Goal: Task Accomplishment & Management: Manage account settings

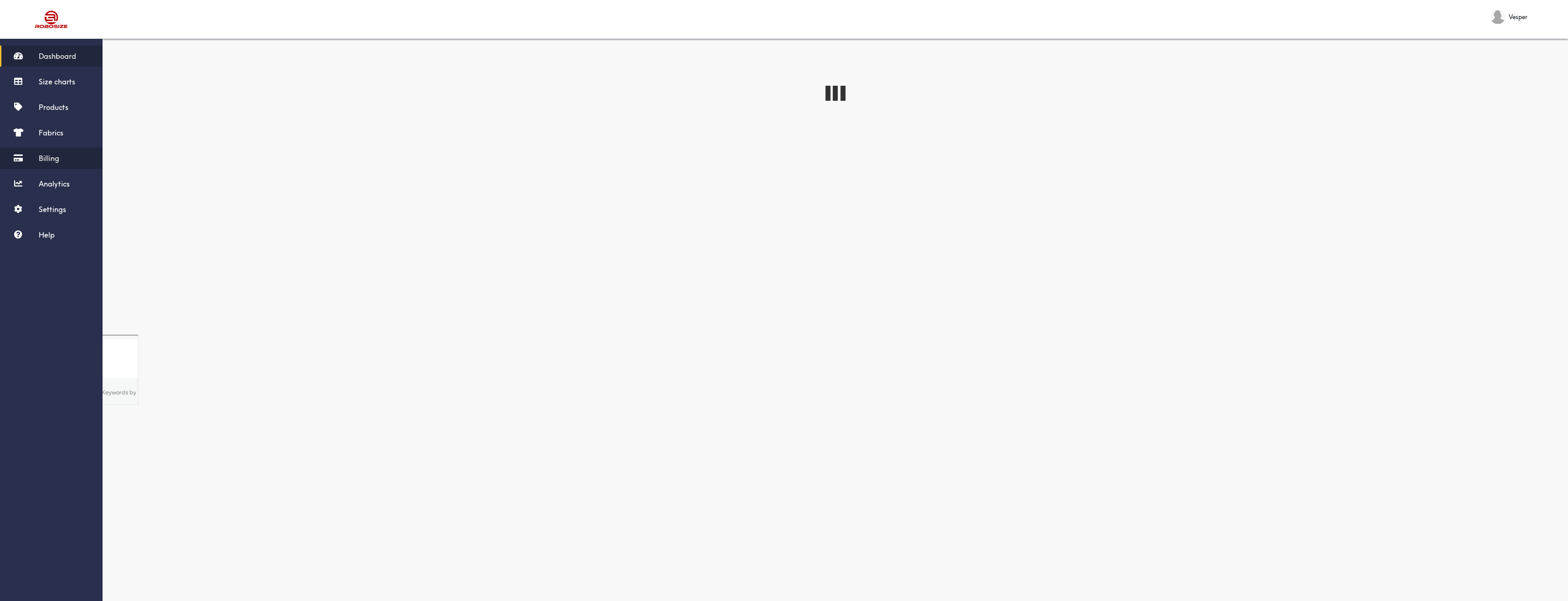
click at [68, 162] on link "Billing" at bounding box center [51, 158] width 103 height 21
click at [462, 257] on div "Subscription Plan Premium Monthly price $ 49.99 Trial Ends on [DATE] Status Act…" at bounding box center [835, 184] width 1465 height 300
click at [55, 204] on link "Settings" at bounding box center [51, 209] width 103 height 21
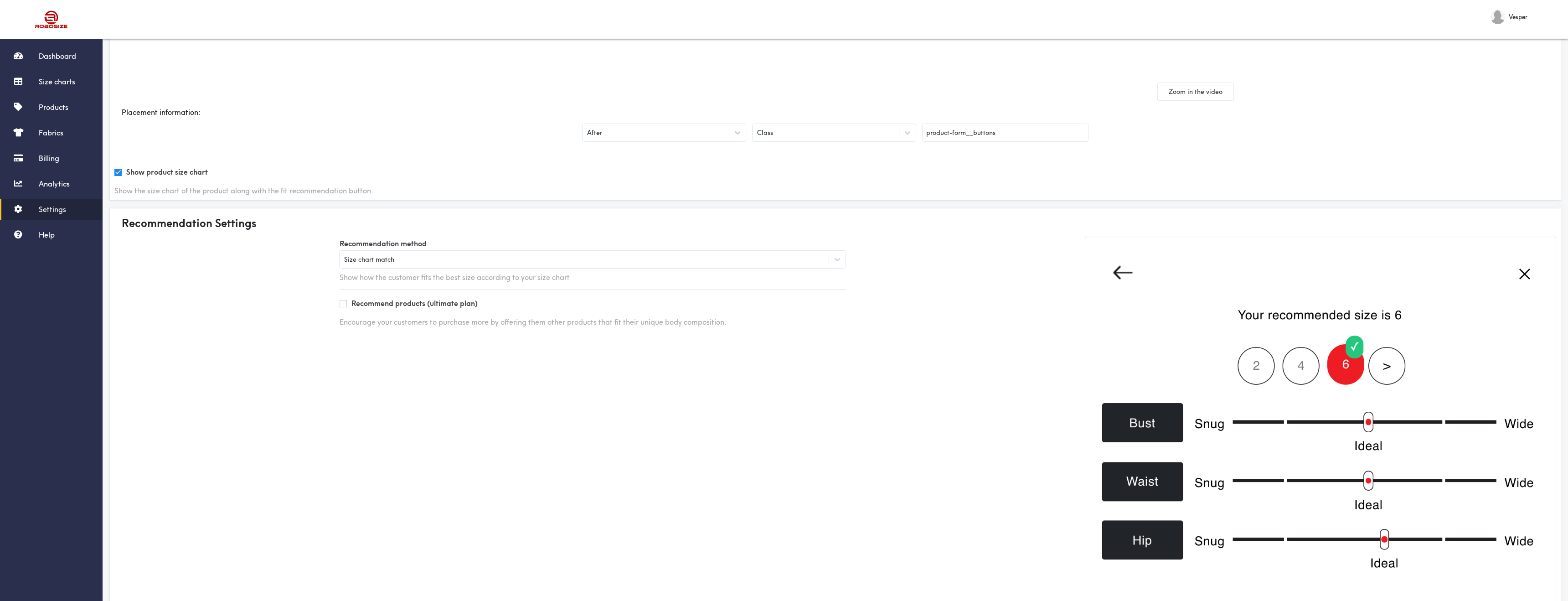
scroll to position [178, 0]
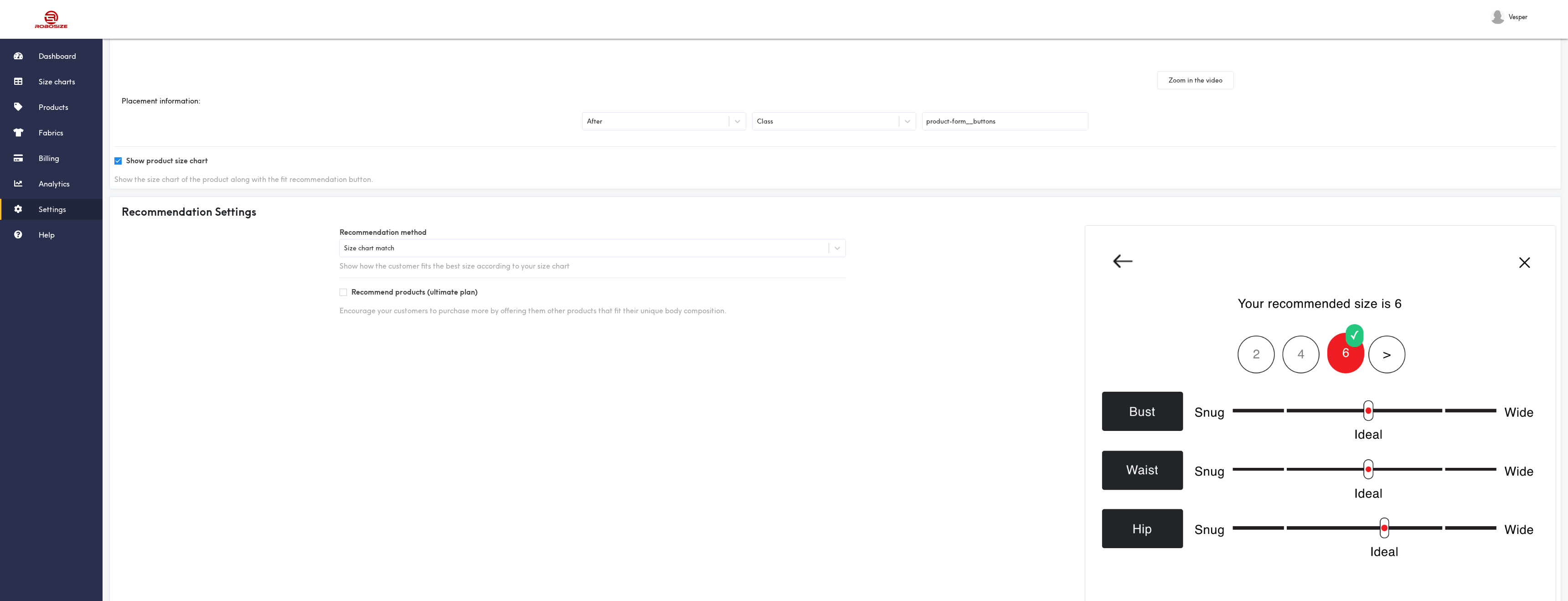
click at [569, 245] on div "Size chart match" at bounding box center [584, 248] width 489 height 10
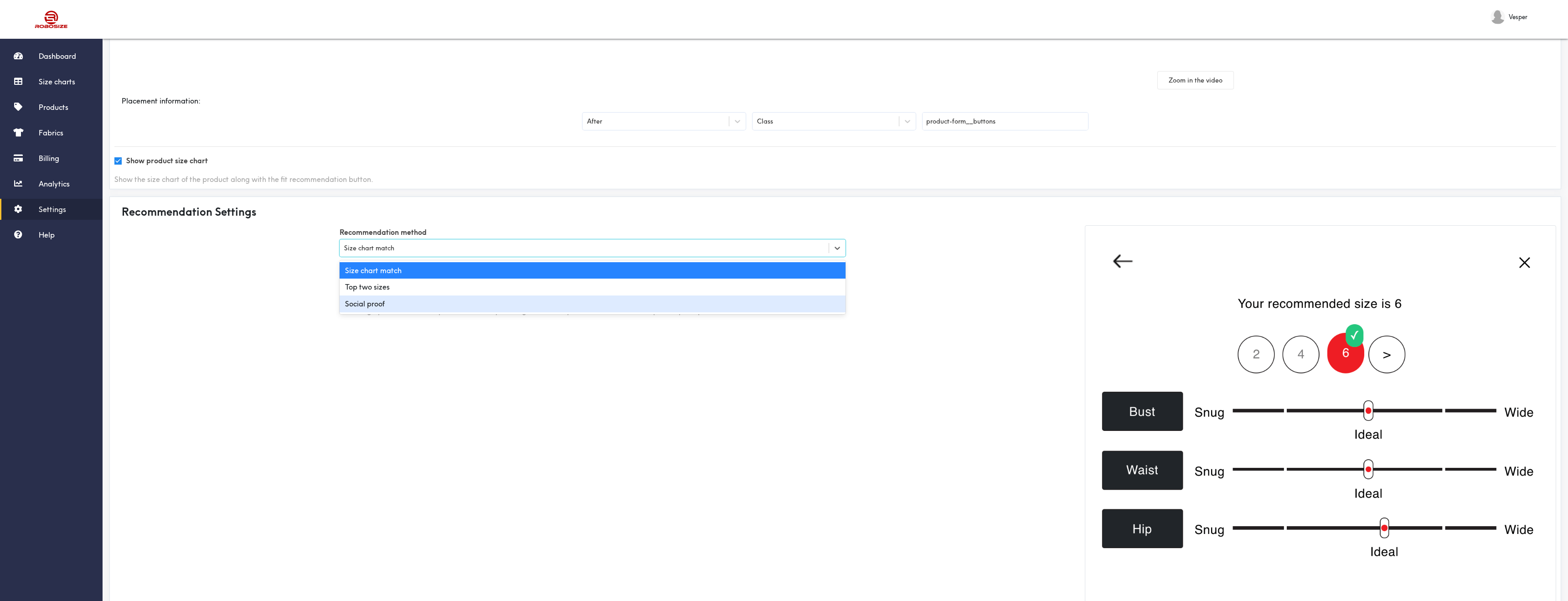
click at [545, 310] on div "Social proof" at bounding box center [592, 304] width 506 height 17
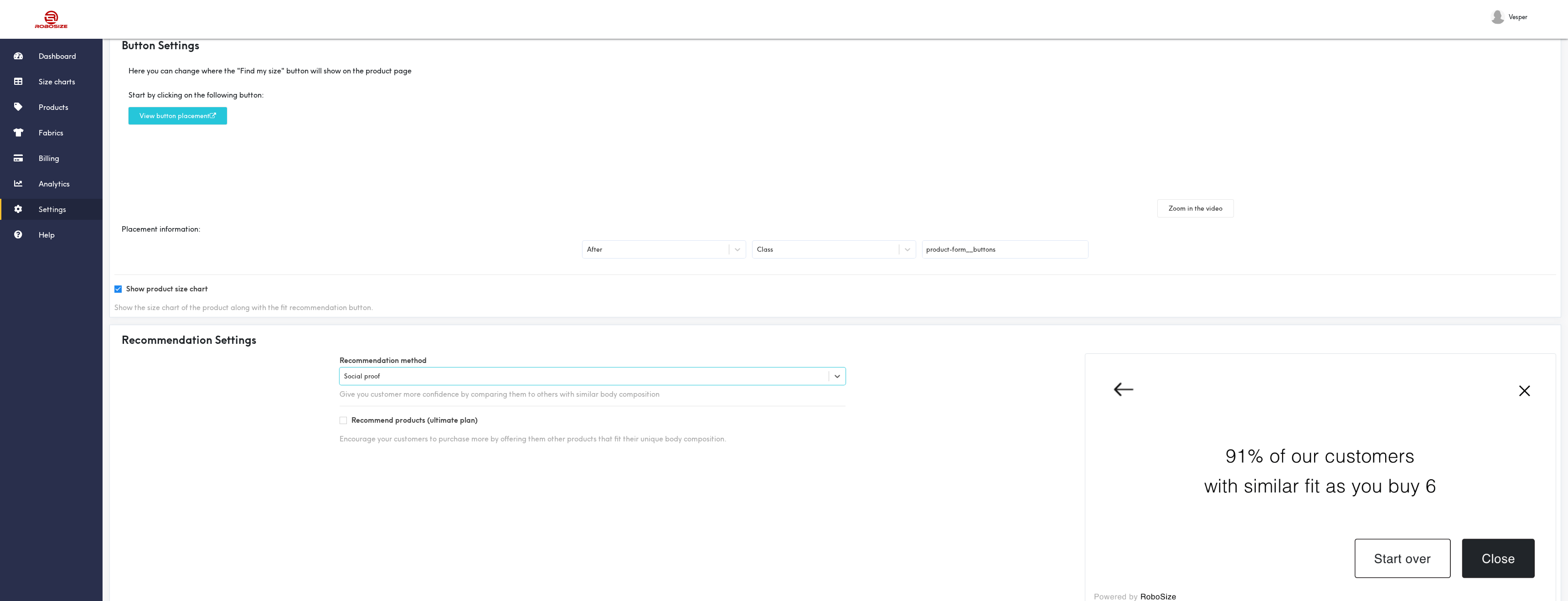
click at [545, 310] on div "Show the size chart of the product along with the fit recommendation button." at bounding box center [835, 307] width 1442 height 10
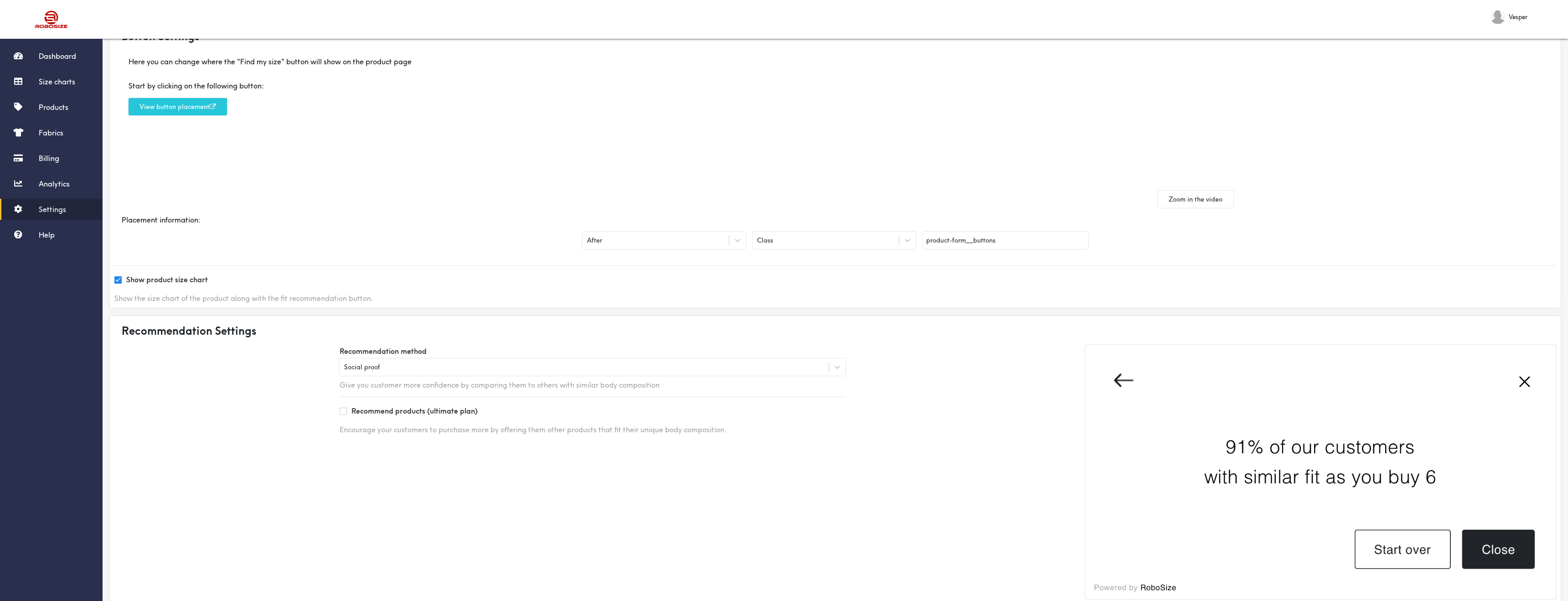
scroll to position [60, 0]
click at [694, 353] on label "Recommendation method" at bounding box center [592, 350] width 506 height 14
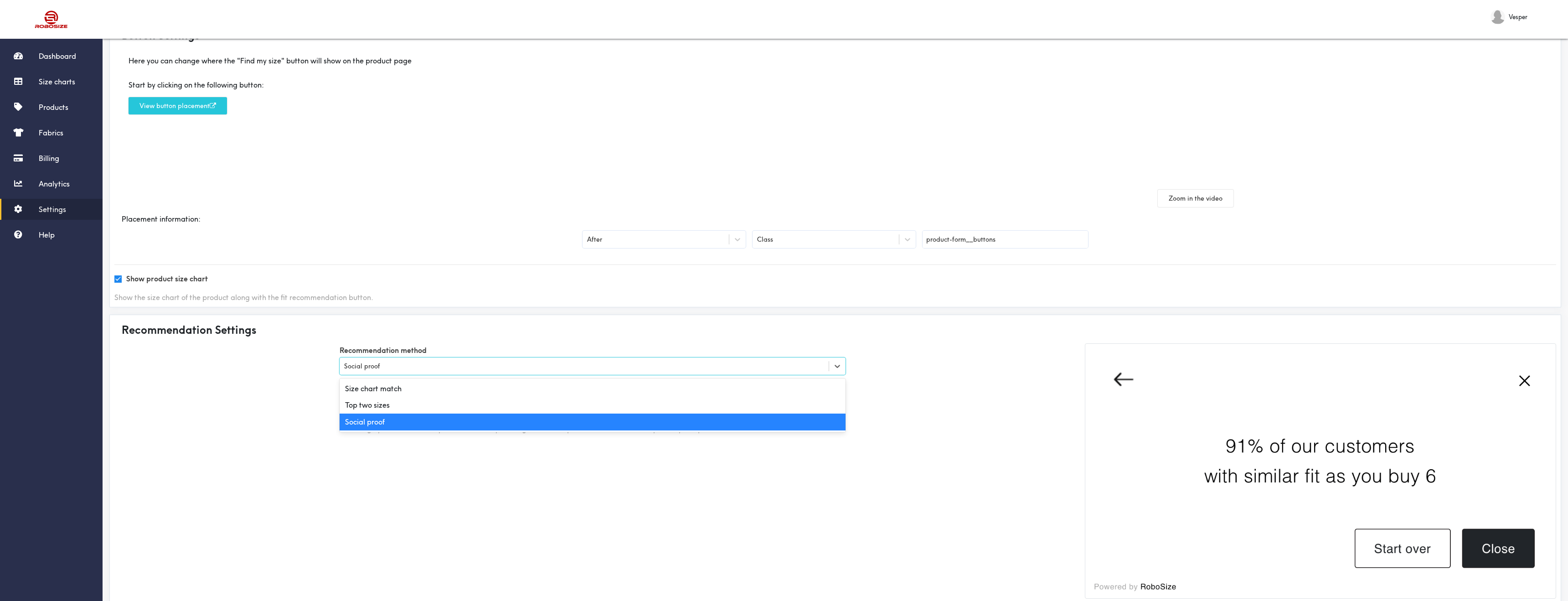
click at [694, 360] on div "Social proof" at bounding box center [592, 366] width 506 height 17
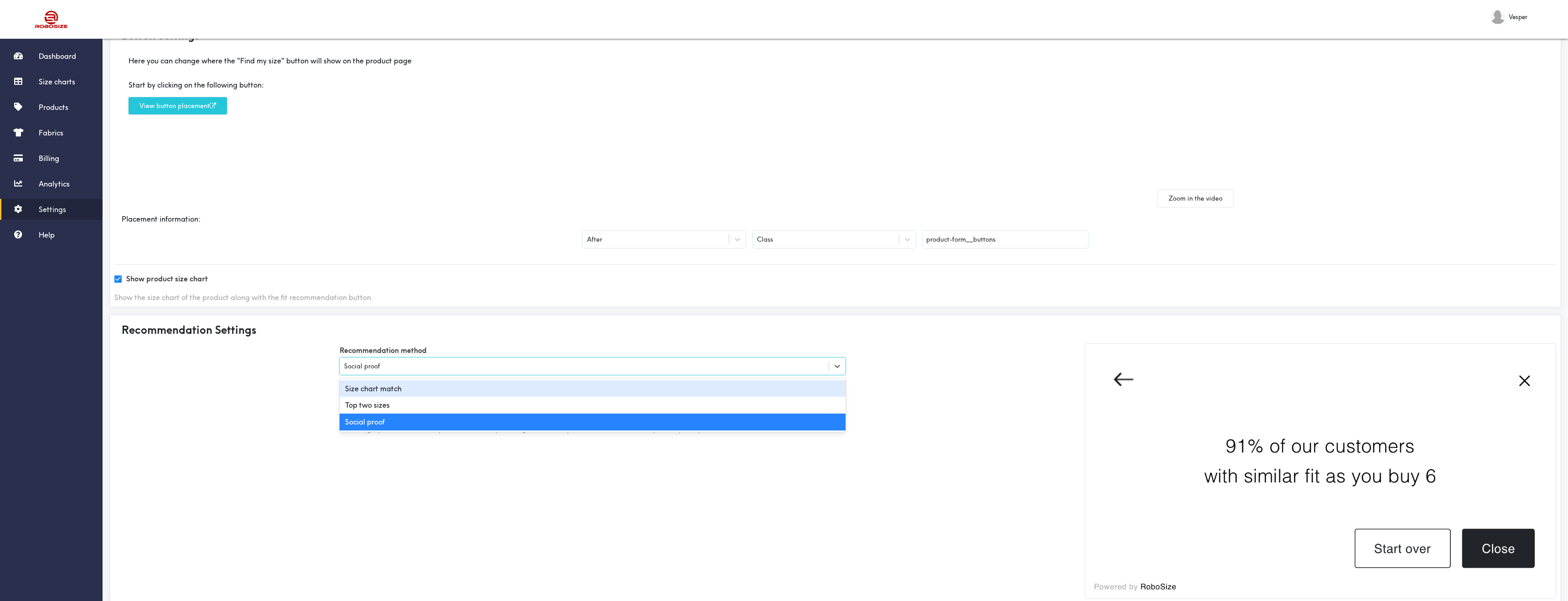
click at [686, 379] on div "Size chart match Top two sizes Social proof" at bounding box center [592, 405] width 506 height 54
click at [685, 385] on div "Size chart match" at bounding box center [592, 389] width 506 height 17
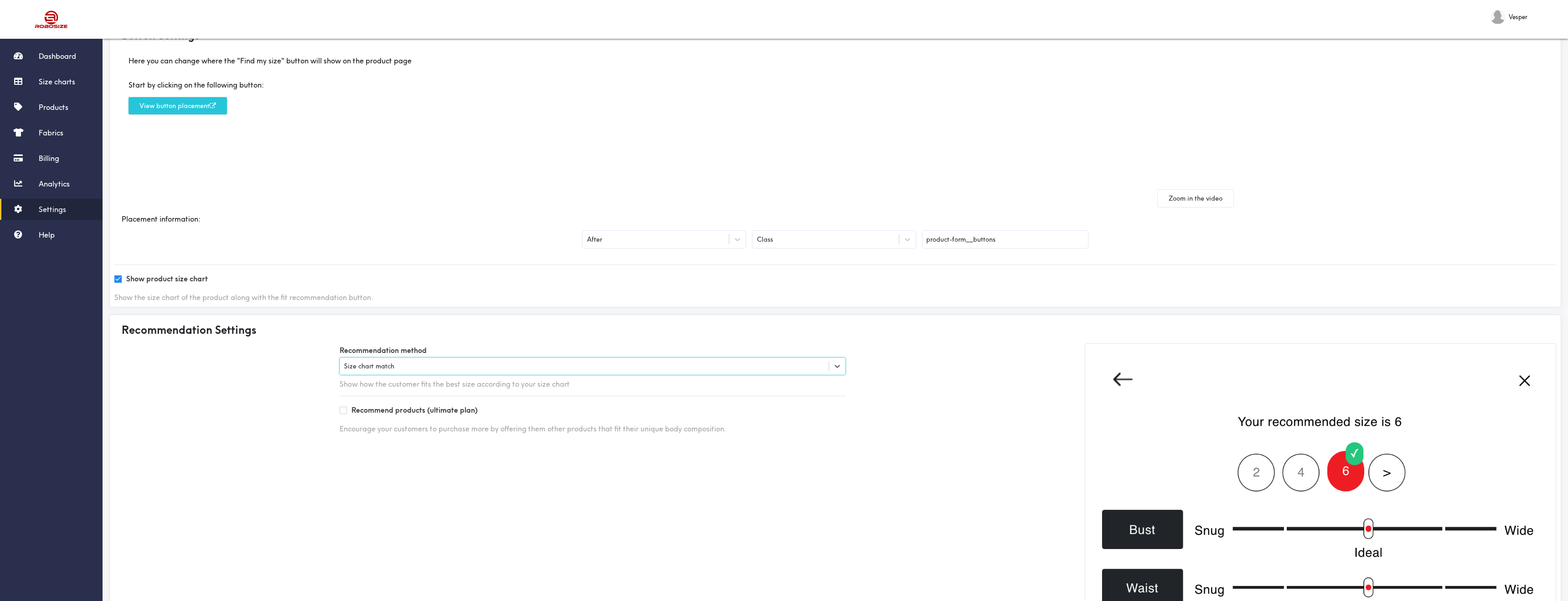
click at [603, 361] on div "Size chart match" at bounding box center [584, 366] width 489 height 10
click at [611, 341] on div "Recommendation Settings Recommendation method Size chart match Show how the cus…" at bounding box center [835, 556] width 1452 height 483
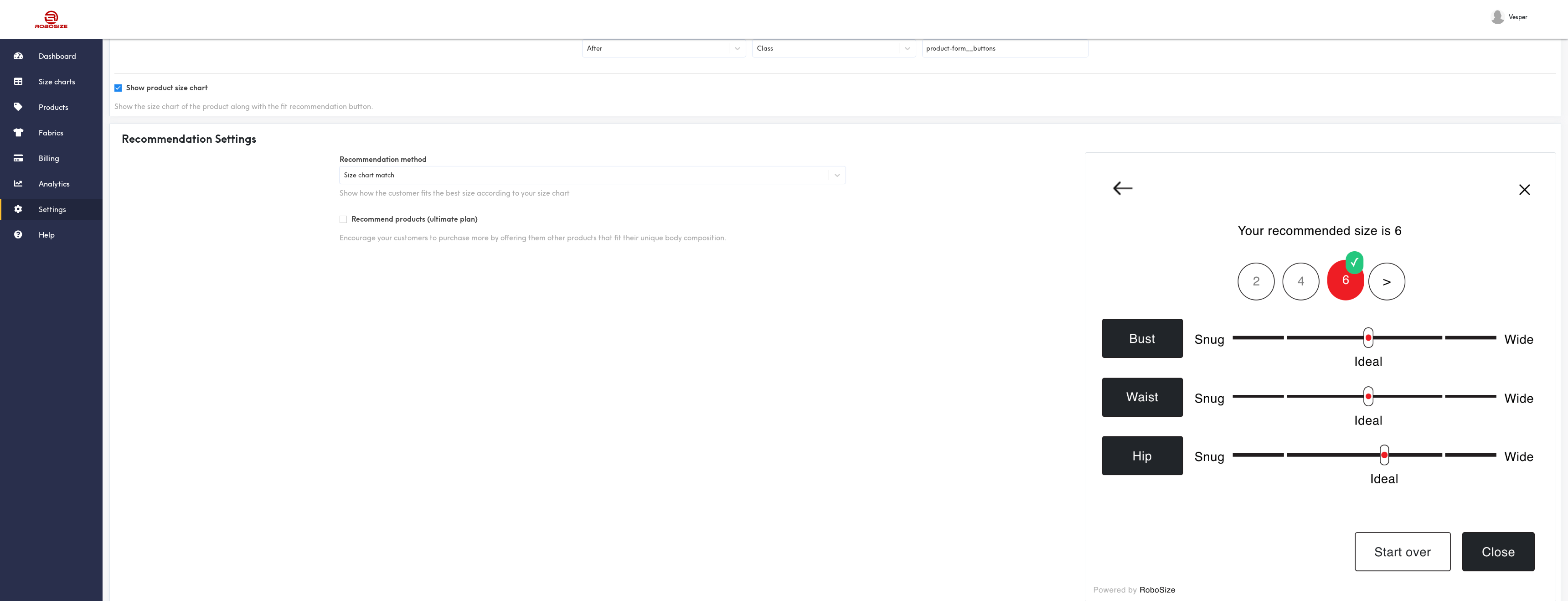
scroll to position [255, 0]
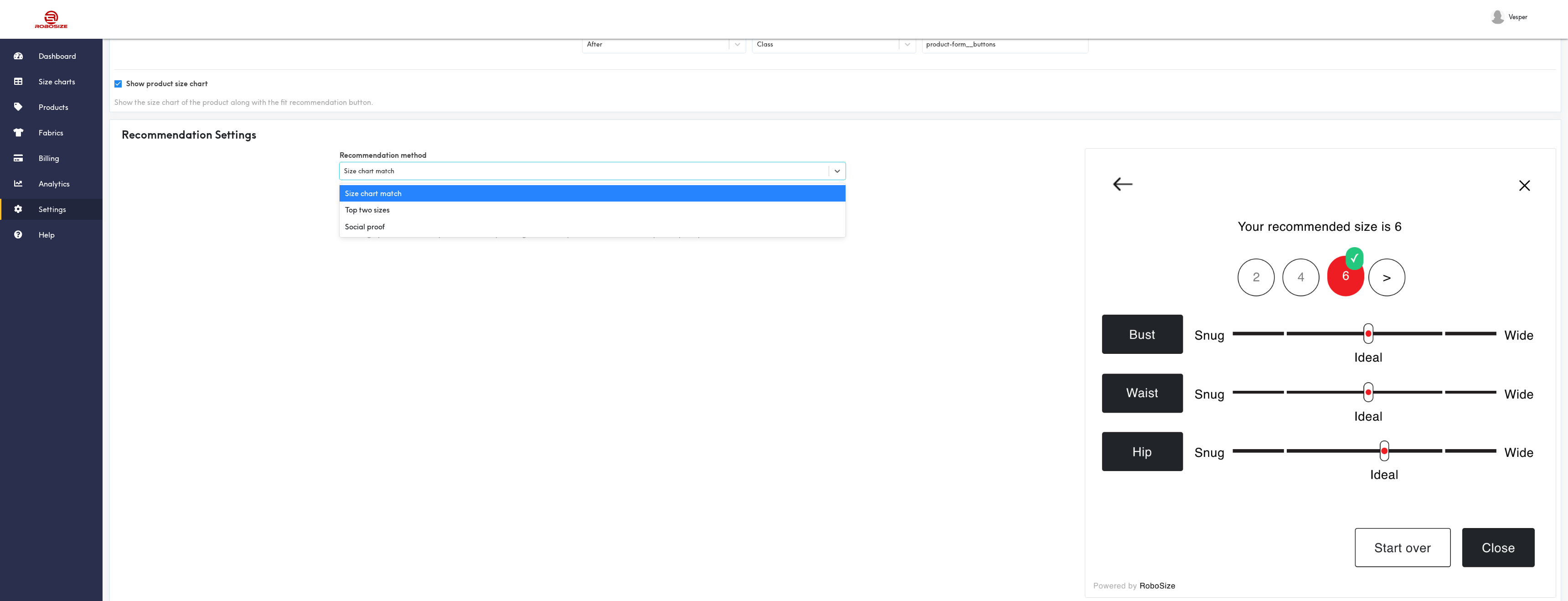
click at [497, 165] on div "Size chart match" at bounding box center [592, 171] width 506 height 17
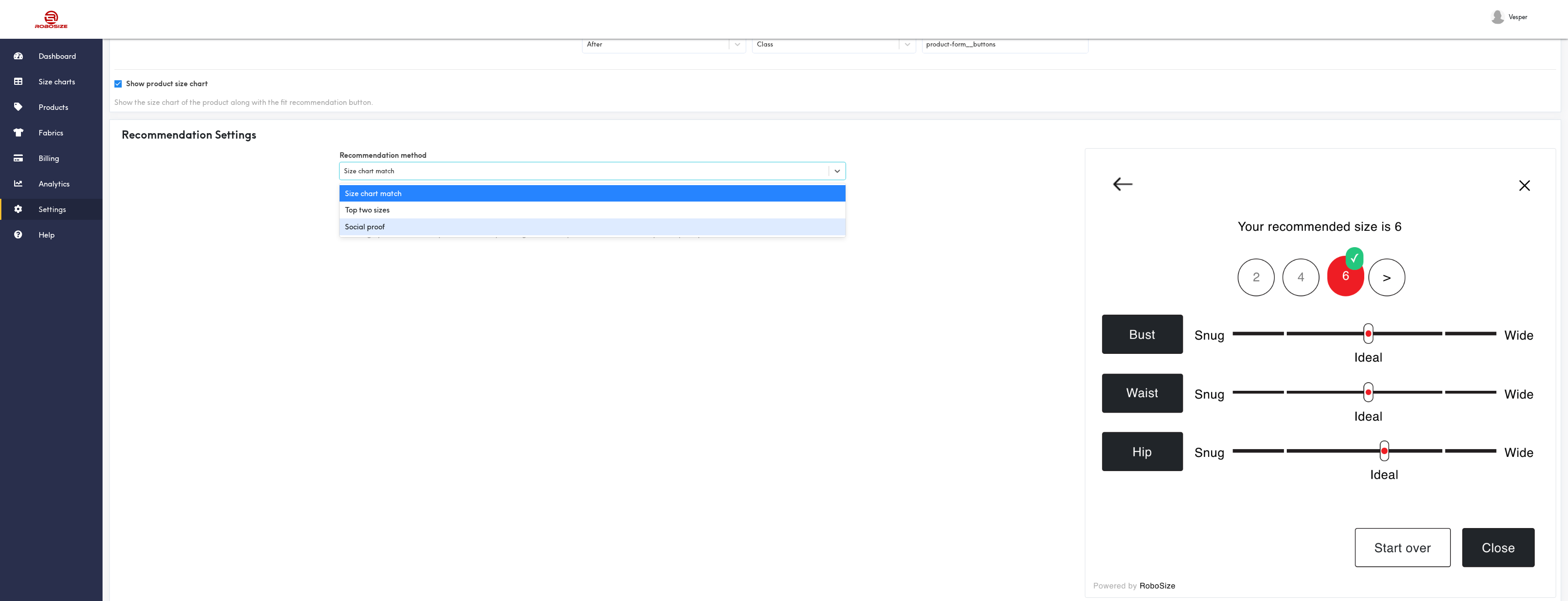
click at [495, 223] on div "Social proof" at bounding box center [592, 227] width 506 height 17
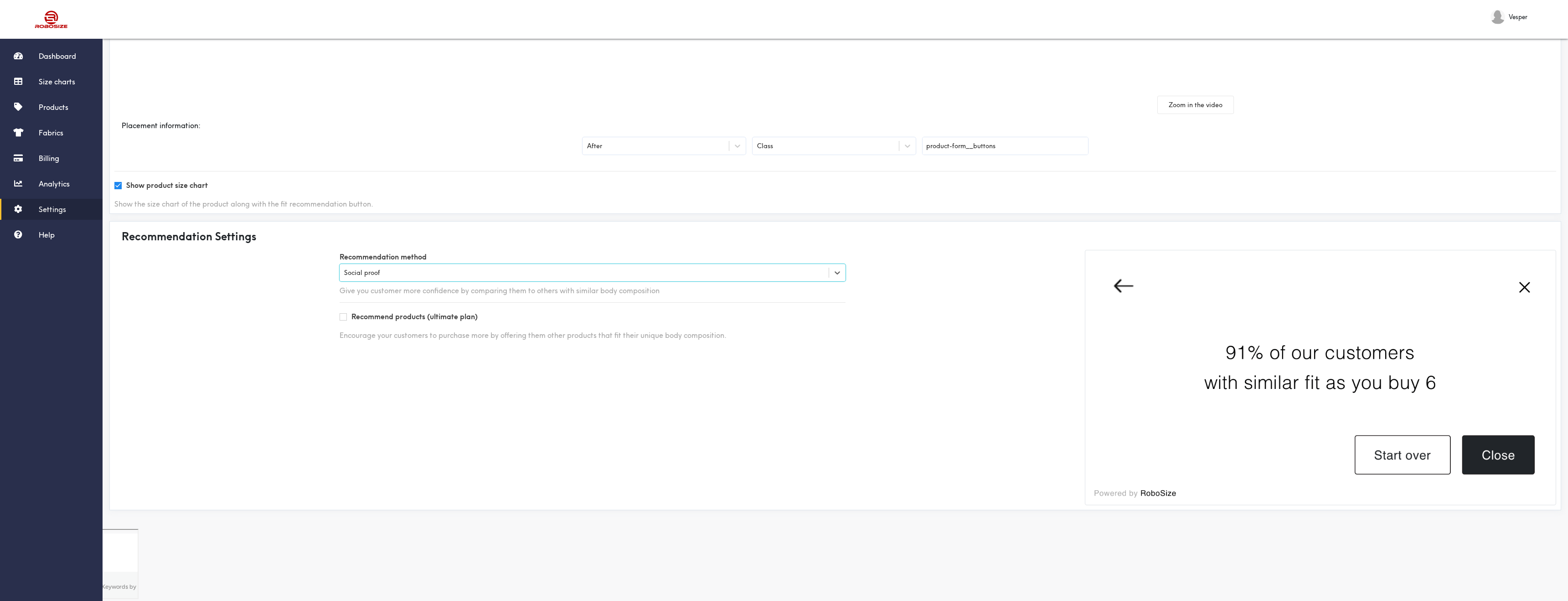
scroll to position [81, 0]
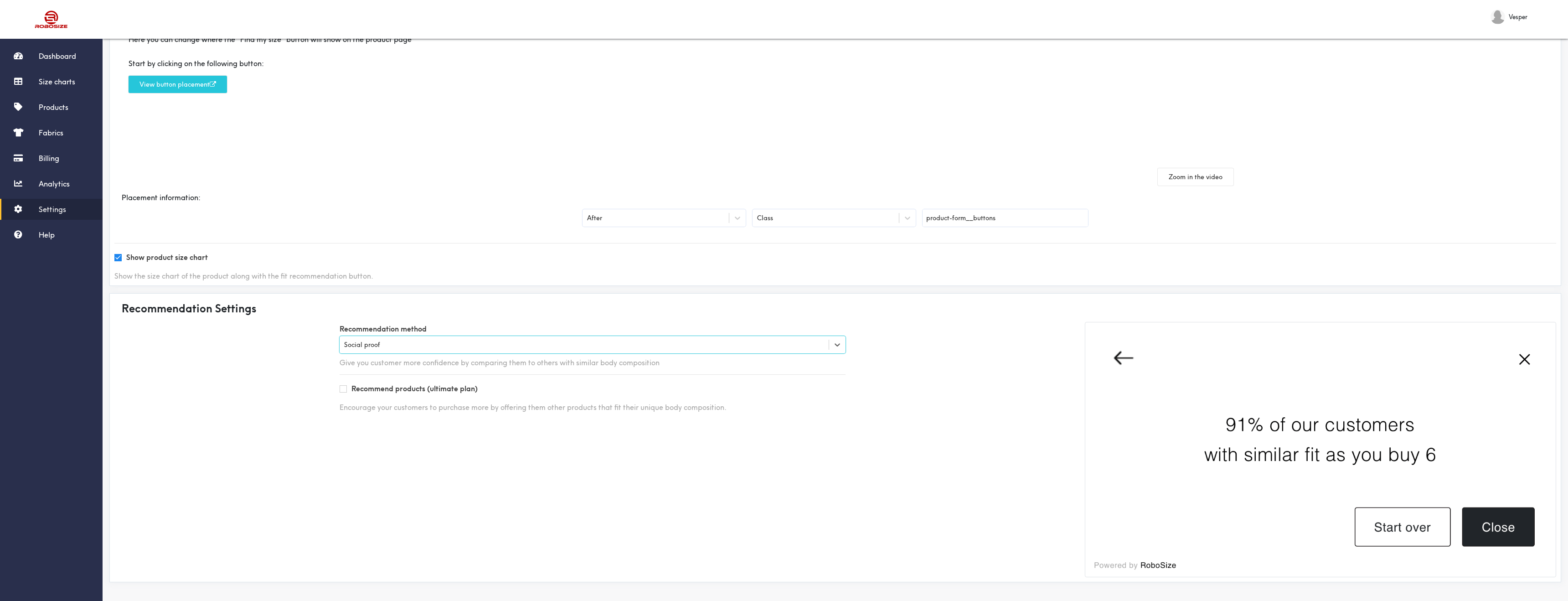
click at [698, 351] on div "Social proof" at bounding box center [592, 344] width 506 height 17
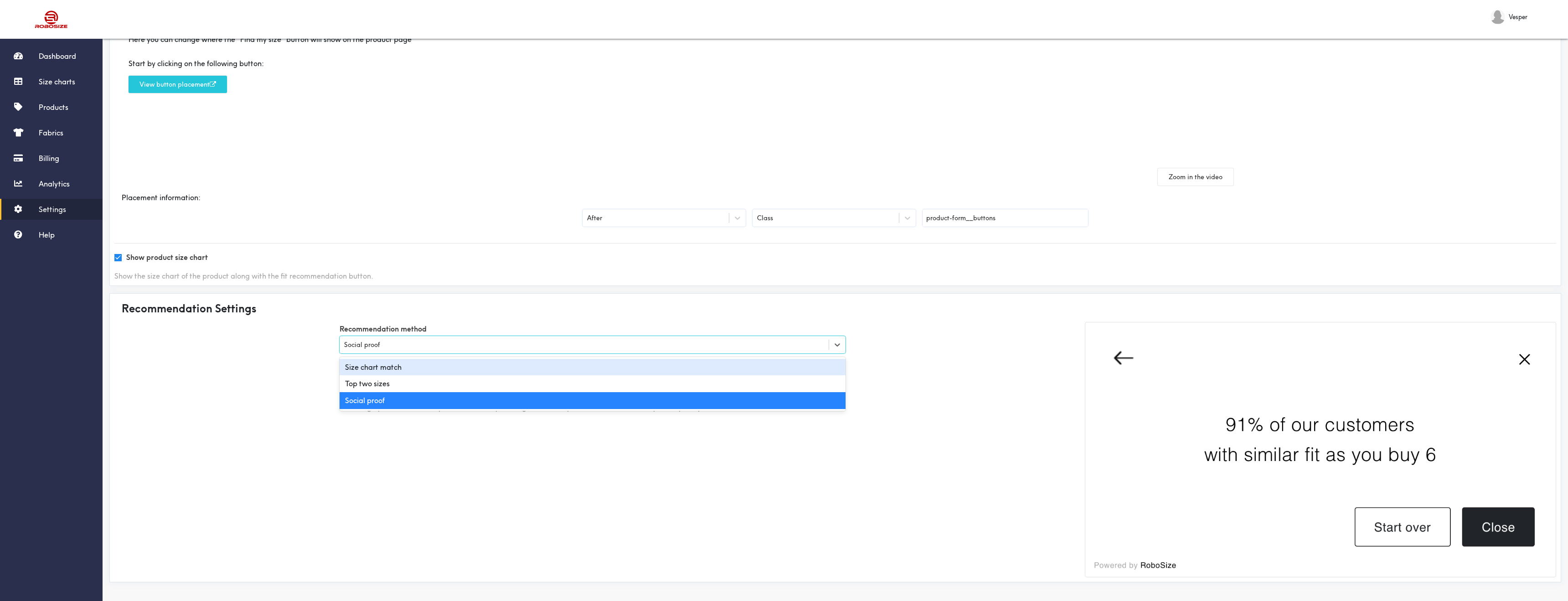
click at [685, 366] on div "Size chart match" at bounding box center [592, 367] width 506 height 17
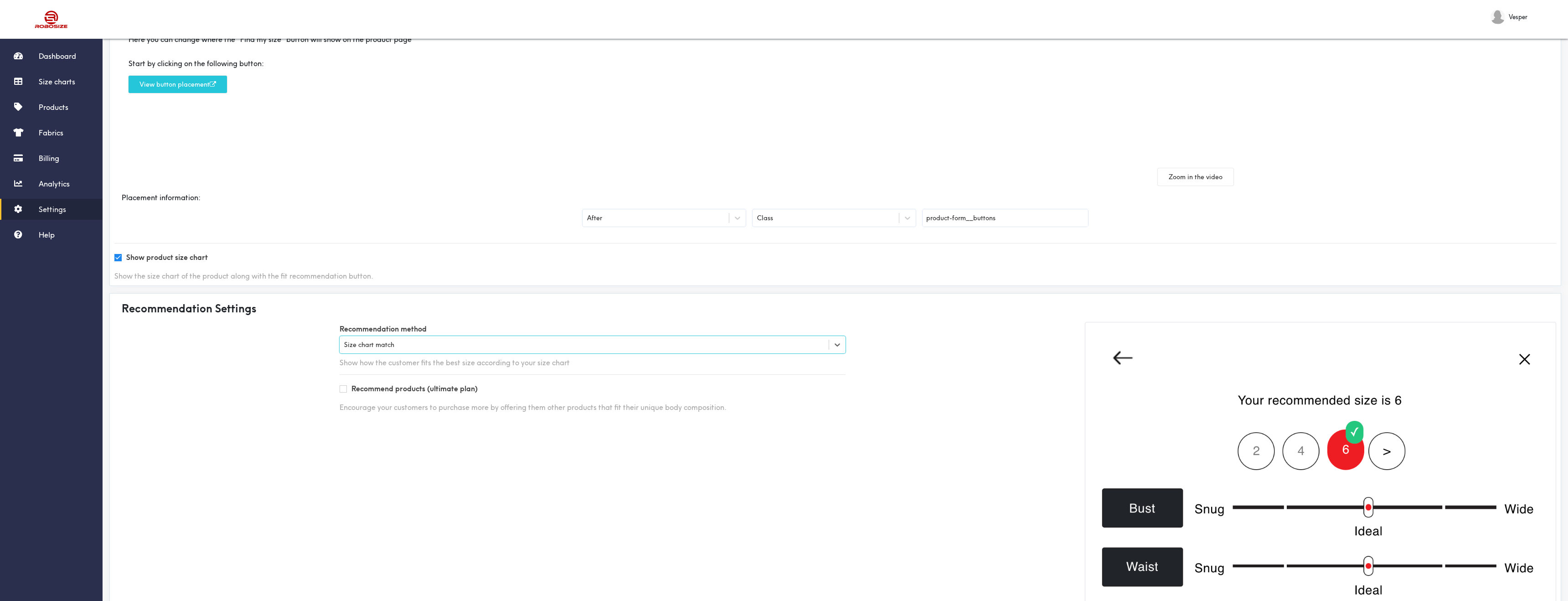
click at [675, 354] on div "Recommendation method option Size chart match, selected. Select is focused , pr…" at bounding box center [592, 344] width 519 height 46
click at [675, 354] on div "Recommendation method Size chart match Show how the customer fits the best size…" at bounding box center [592, 344] width 519 height 46
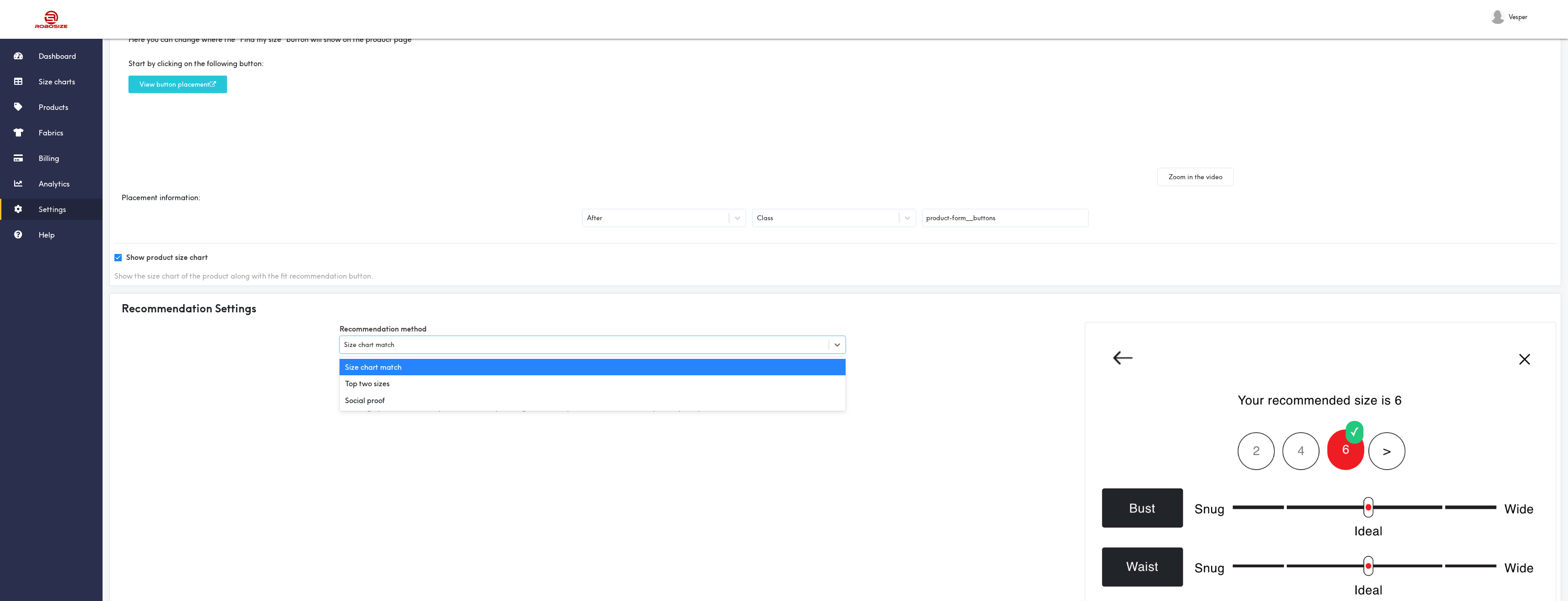
click at [675, 353] on div "Size chart match" at bounding box center [592, 344] width 506 height 17
click at [668, 384] on div "Top two sizes" at bounding box center [592, 383] width 506 height 17
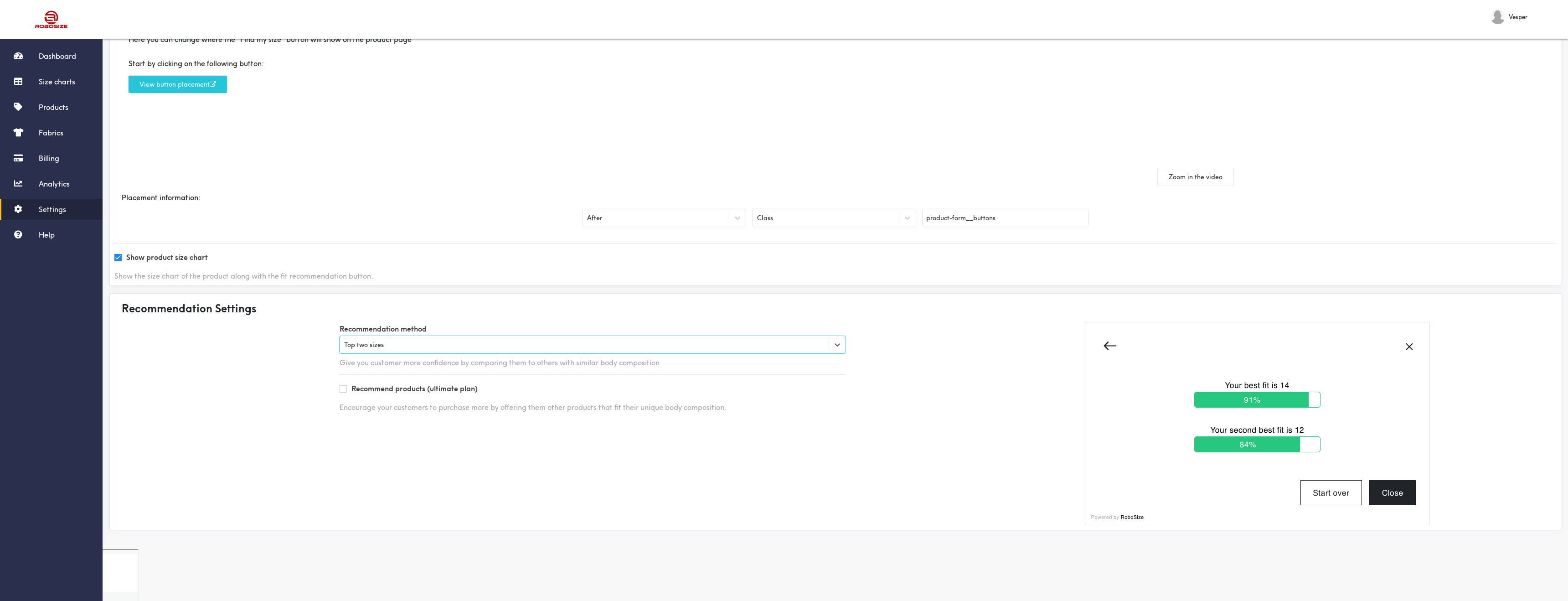
scroll to position [29, 0]
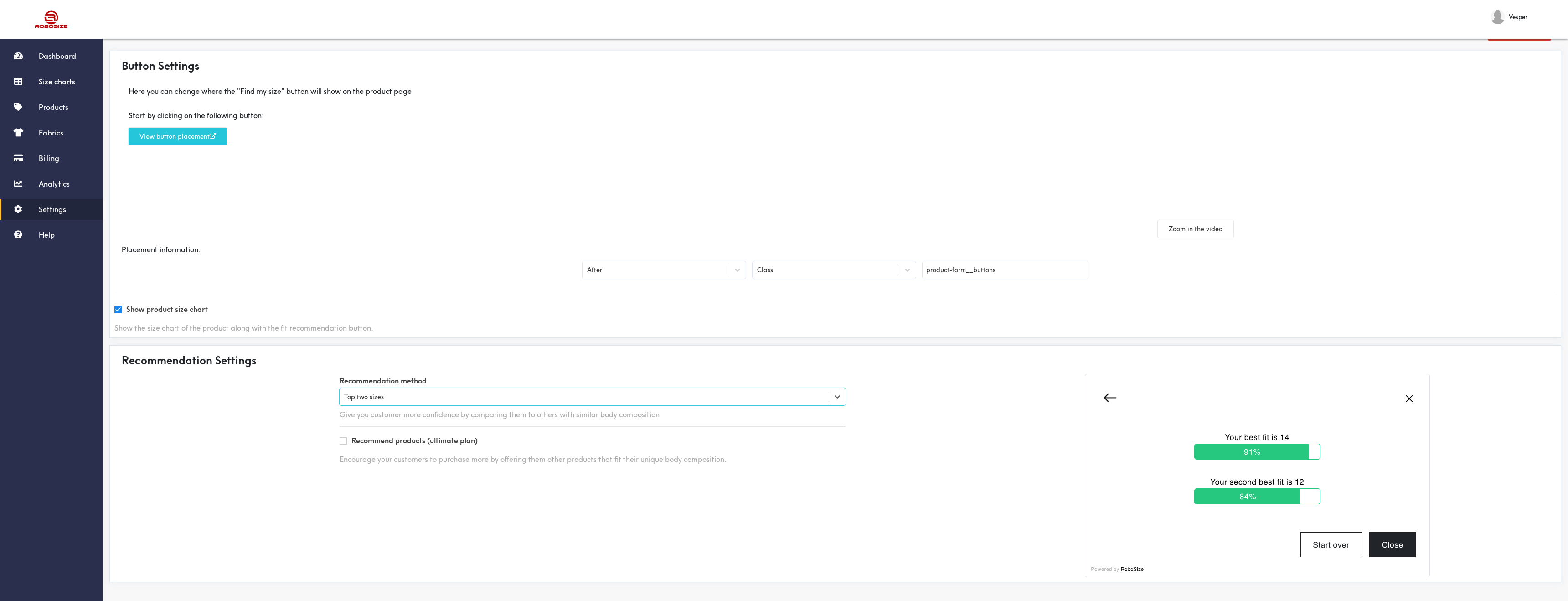
click at [709, 402] on div "Top two sizes" at bounding box center [592, 397] width 506 height 17
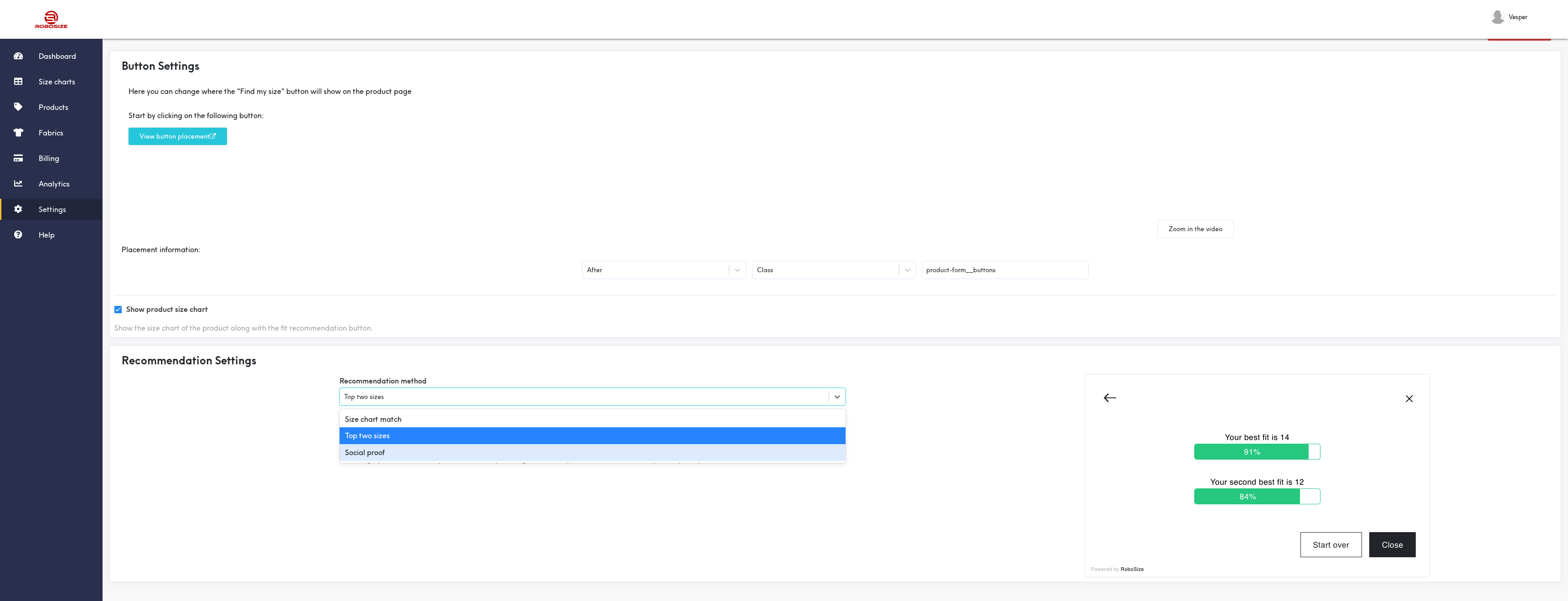
click at [698, 450] on div "Social proof" at bounding box center [592, 453] width 506 height 17
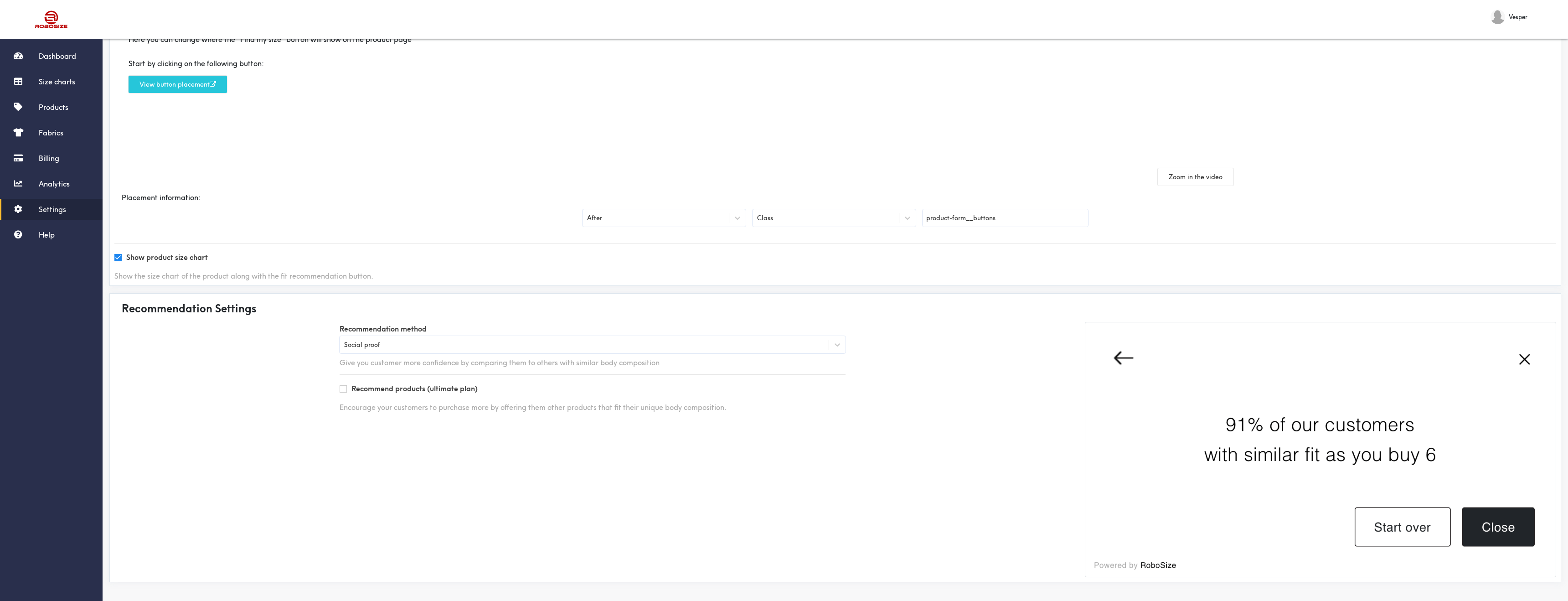
click at [639, 357] on div "Recommendation method Social proof Give you customer more confidence by compari…" at bounding box center [592, 344] width 519 height 46
click at [639, 354] on div "Recommendation method Social proof Give you customer more confidence by compari…" at bounding box center [592, 344] width 519 height 46
click at [641, 348] on div "Social proof" at bounding box center [584, 345] width 489 height 10
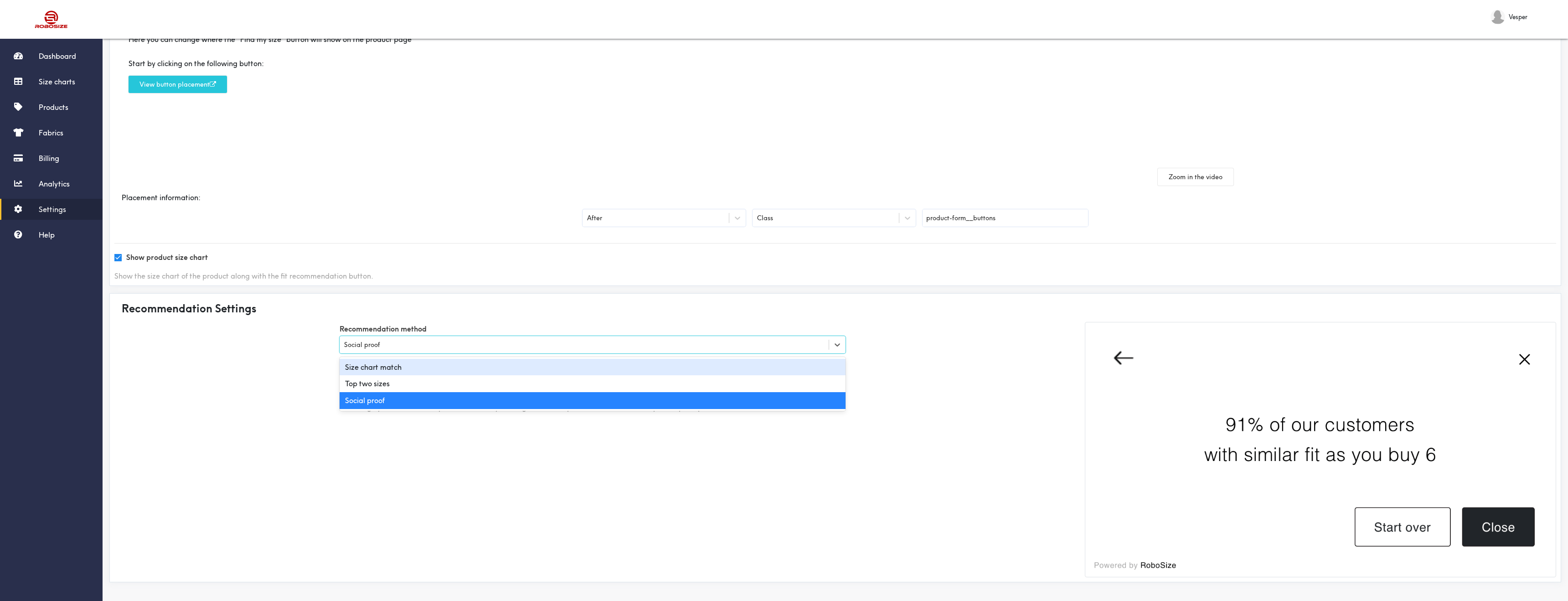
click at [638, 361] on div "Size chart match" at bounding box center [592, 367] width 506 height 17
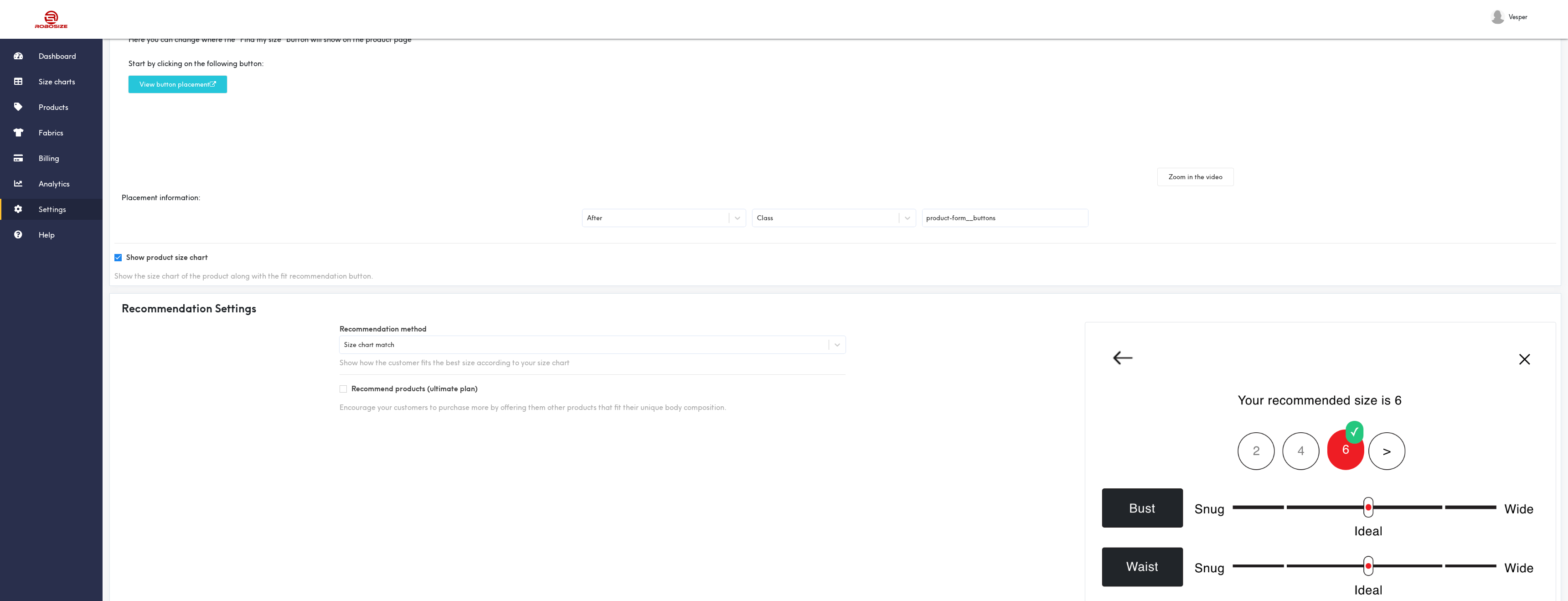
click at [609, 342] on div "Size chart match" at bounding box center [584, 345] width 489 height 10
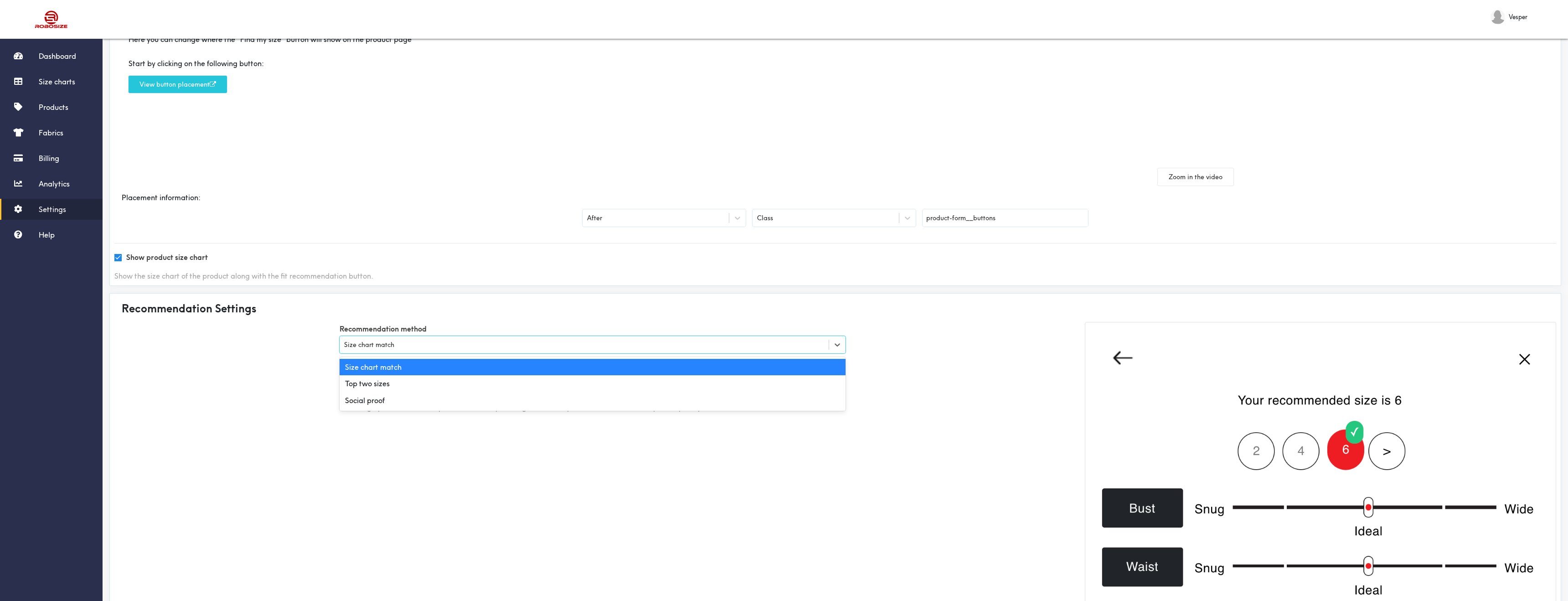
click at [608, 373] on div "Size chart match" at bounding box center [592, 367] width 506 height 17
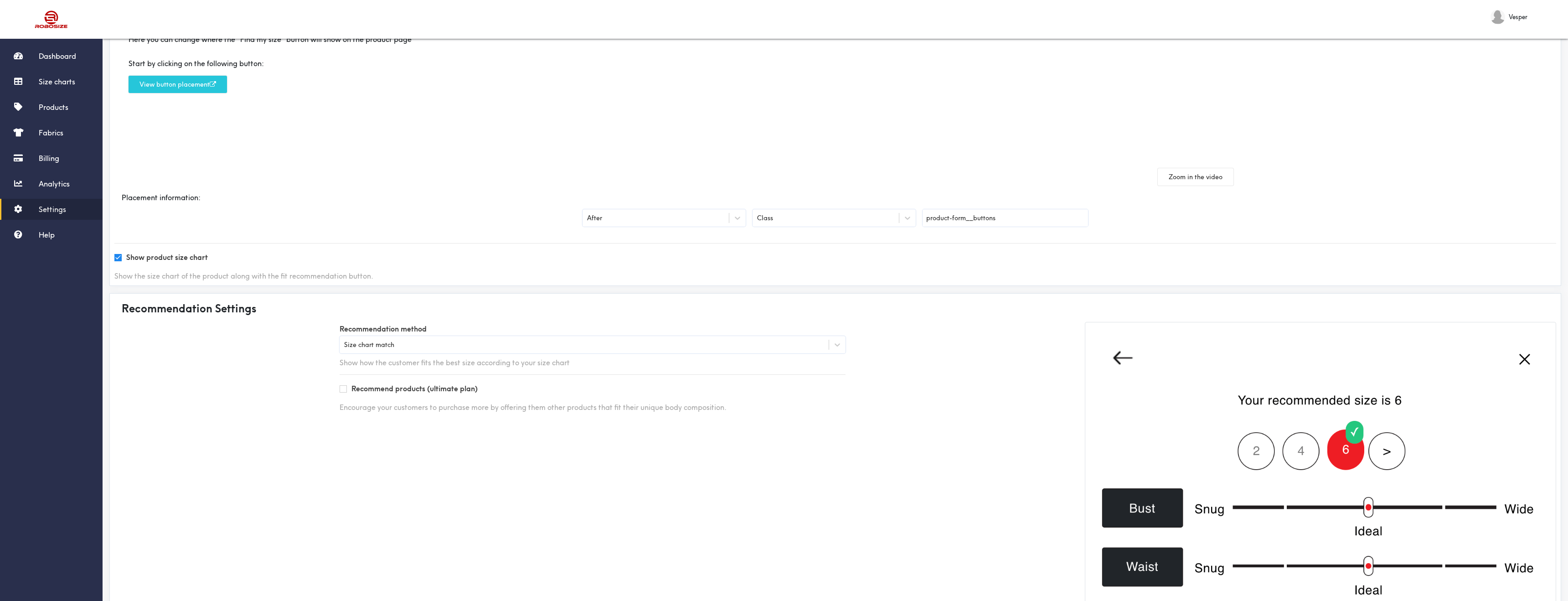
click at [608, 373] on div "Recommendation method Size chart match Show how the customer fits the best size…" at bounding box center [592, 546] width 970 height 450
click at [609, 335] on label "Recommendation method" at bounding box center [592, 328] width 506 height 14
click at [607, 337] on div "Size chart match" at bounding box center [592, 344] width 506 height 17
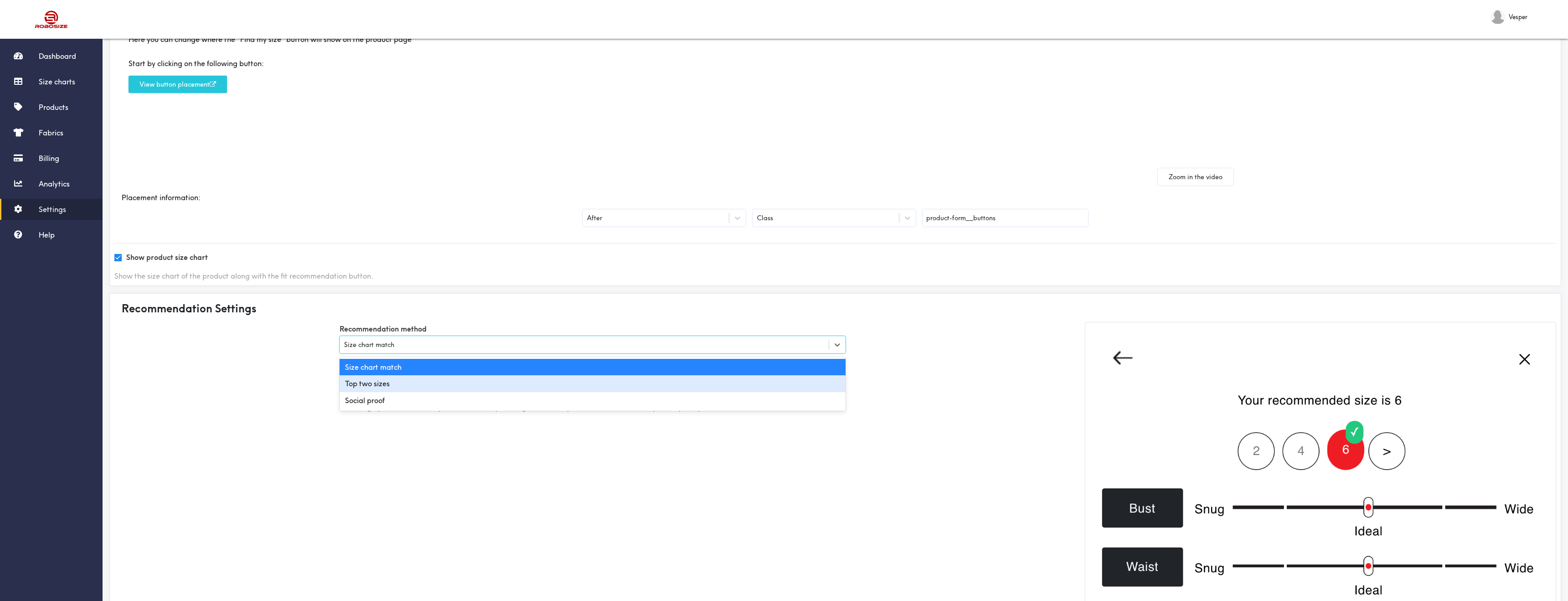
click at [605, 378] on div "Top two sizes" at bounding box center [592, 383] width 506 height 17
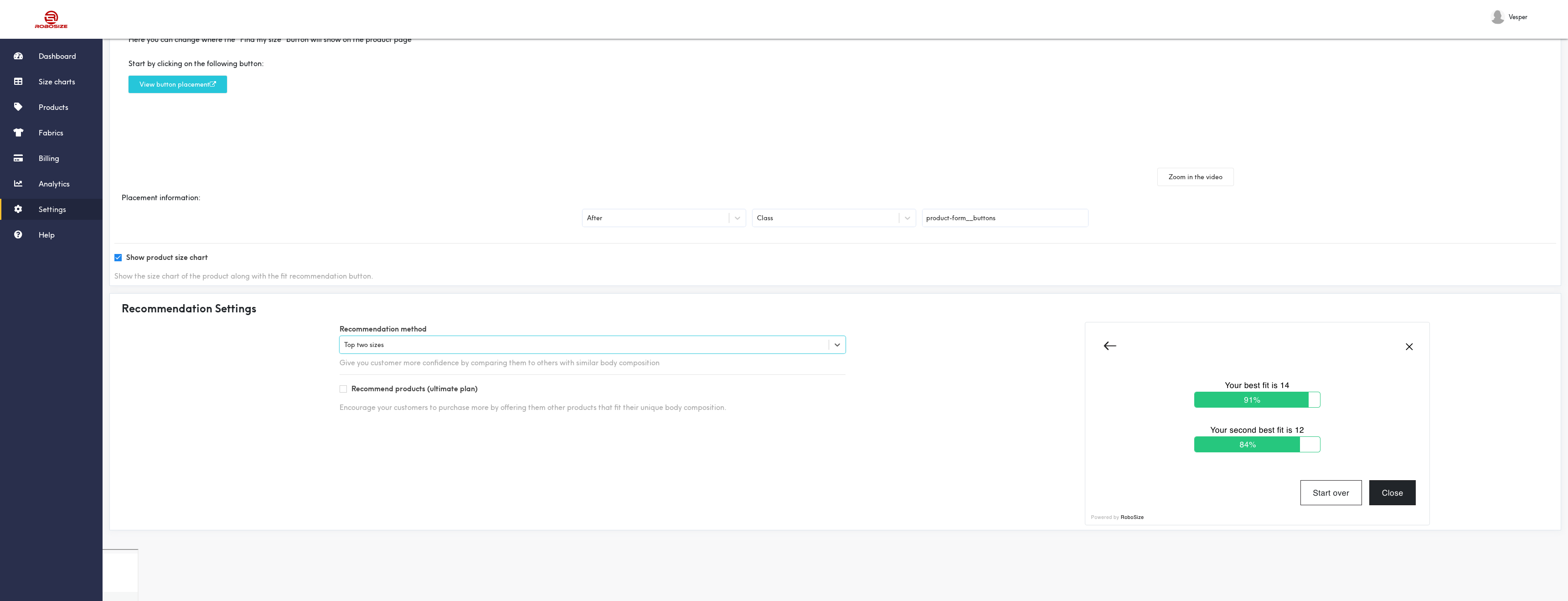
scroll to position [29, 0]
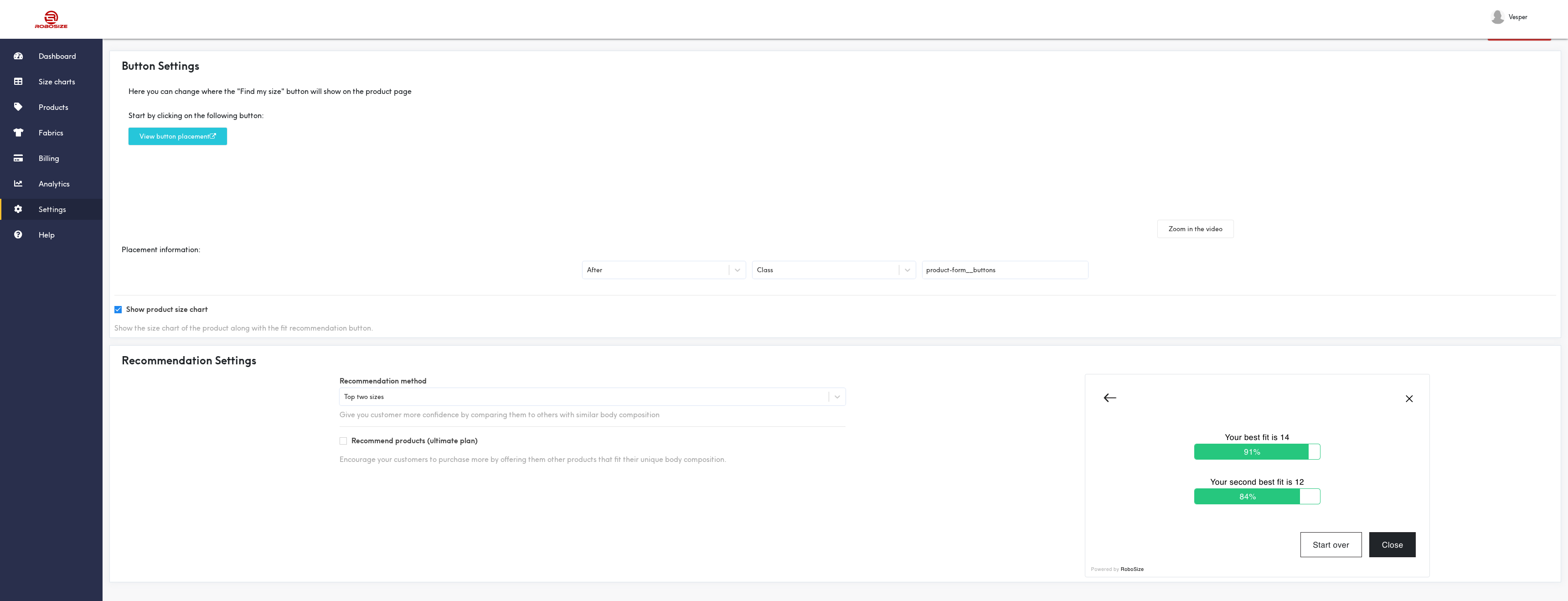
drag, startPoint x: 1153, startPoint y: 445, endPoint x: 876, endPoint y: 247, distance: 340.5
click at [621, 384] on label "Recommendation method" at bounding box center [592, 380] width 506 height 14
click at [826, 396] on div "Top two sizes" at bounding box center [584, 397] width 489 height 10
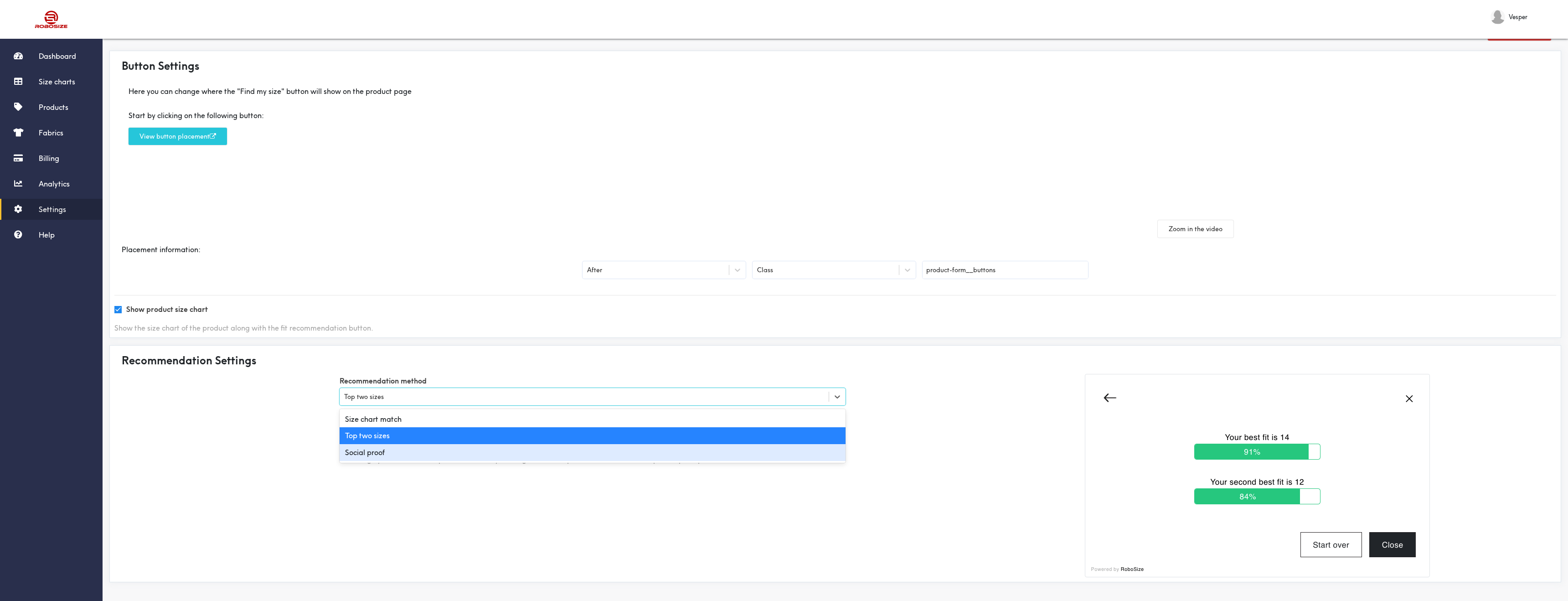
click at [816, 451] on div "Social proof" at bounding box center [592, 453] width 506 height 17
